Goal: Find specific page/section: Find specific page/section

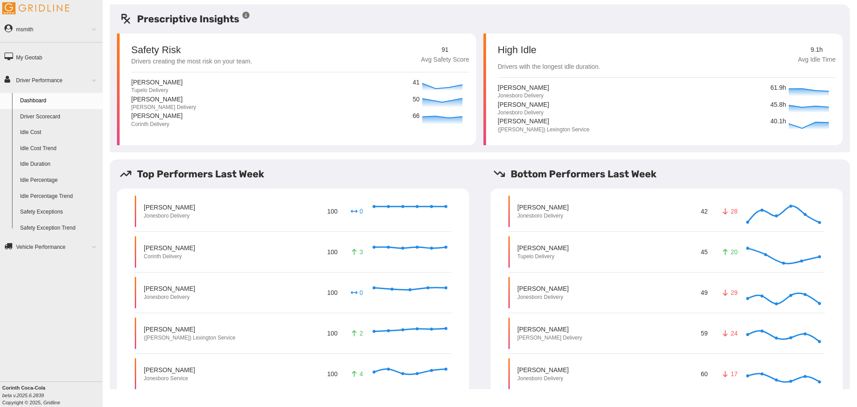
click at [55, 117] on link "Driver Scorecard" at bounding box center [59, 117] width 87 height 16
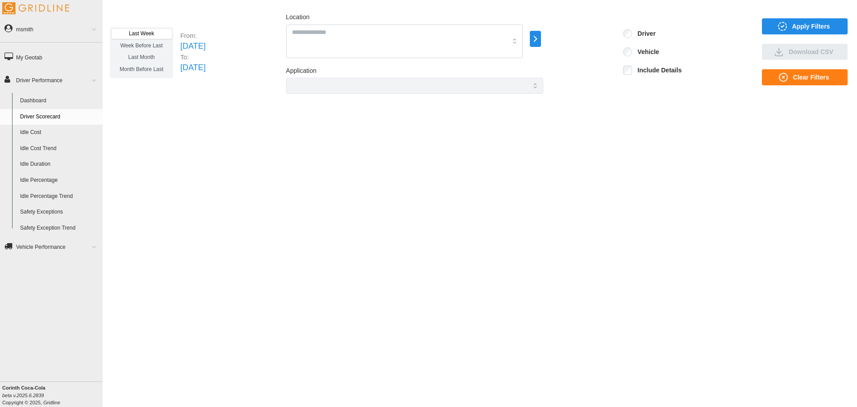
click at [781, 23] on icon "button" at bounding box center [779, 22] width 1 height 1
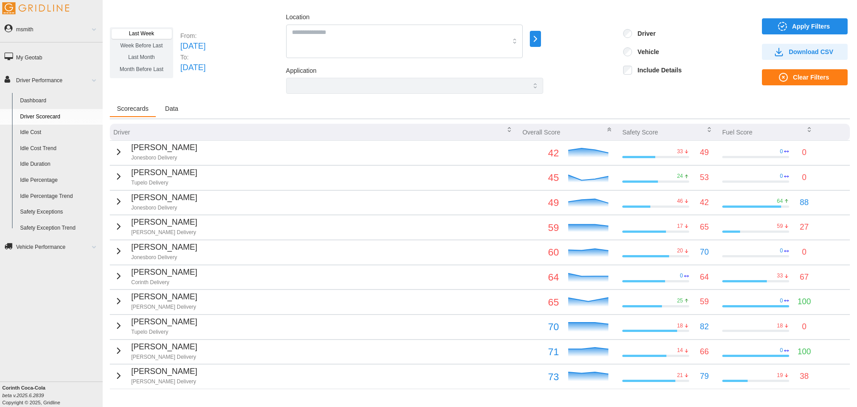
click at [117, 141] on td "[PERSON_NAME] Jonesboro Delivery" at bounding box center [314, 153] width 409 height 25
click at [117, 150] on icon "button" at bounding box center [118, 151] width 11 height 11
